Goal: Information Seeking & Learning: Find specific fact

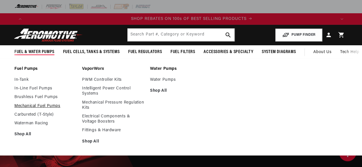
scroll to position [0, 620]
click at [22, 87] on link "In-Line Fuel Pumps" at bounding box center [45, 88] width 62 height 5
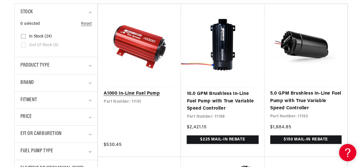
scroll to position [0, 310]
click at [122, 94] on link "A1000 In-Line Fuel Pump" at bounding box center [139, 93] width 71 height 7
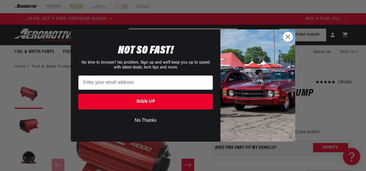
click at [286, 37] on circle "Close dialog" at bounding box center [288, 37] width 10 height 10
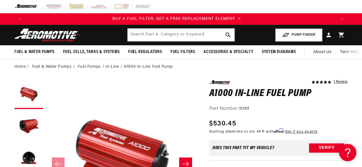
scroll to position [0, 0]
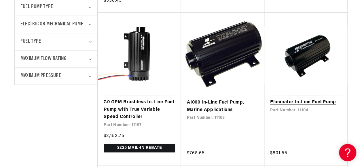
scroll to position [317, 0]
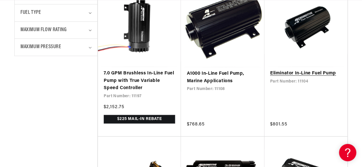
click at [307, 71] on link "Eliminator In-Line Fuel Pump" at bounding box center [305, 73] width 71 height 7
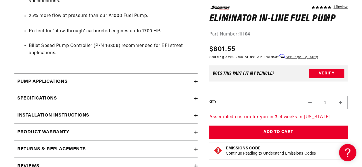
scroll to position [0, 930]
click at [195, 96] on icon at bounding box center [195, 97] width 3 height 3
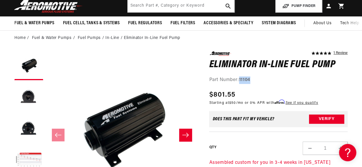
drag, startPoint x: 254, startPoint y: 79, endPoint x: 240, endPoint y: 82, distance: 13.8
click at [240, 82] on div "Part Number: 11104" at bounding box center [278, 79] width 139 height 7
copy strong "11104"
